Goal: Entertainment & Leisure: Consume media (video, audio)

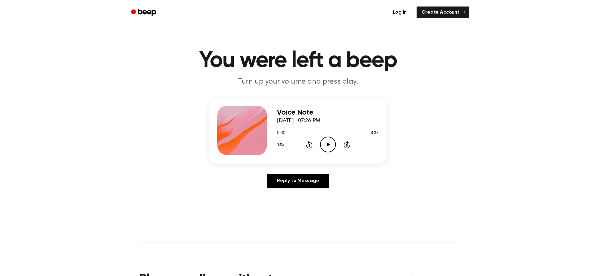
click at [325, 145] on icon "Play Audio" at bounding box center [328, 145] width 16 height 16
click at [307, 147] on icon at bounding box center [309, 144] width 7 height 7
click at [307, 147] on icon "Rewind 5 seconds" at bounding box center [309, 145] width 7 height 8
click at [308, 146] on icon "Rewind 5 seconds" at bounding box center [309, 145] width 7 height 8
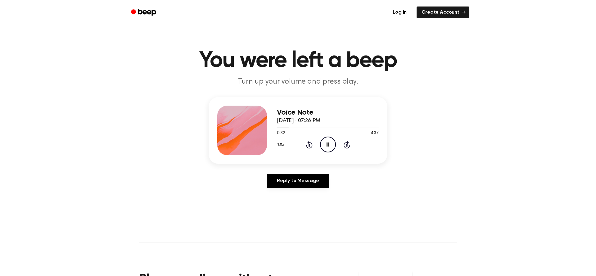
click at [308, 145] on icon "Rewind 5 seconds" at bounding box center [309, 145] width 7 height 8
click at [308, 145] on icon at bounding box center [309, 145] width 2 height 2
click at [309, 144] on icon "Rewind 5 seconds" at bounding box center [309, 145] width 7 height 8
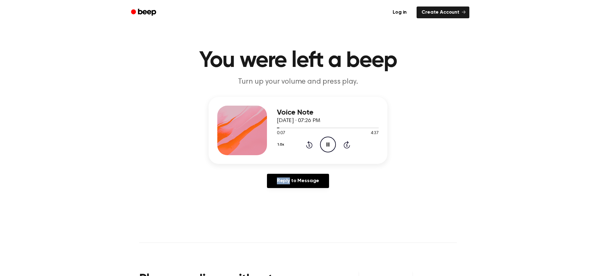
click at [309, 144] on icon "Rewind 5 seconds" at bounding box center [309, 145] width 7 height 8
